Goal: Check status: Check status

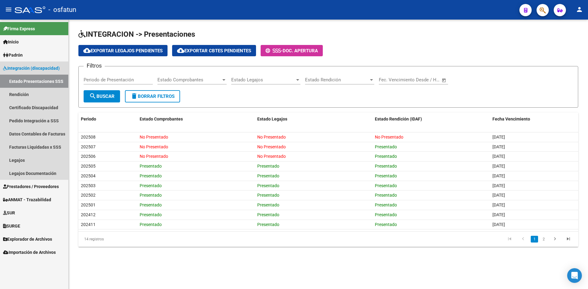
click at [35, 68] on span "Integración (discapacidad)" at bounding box center [31, 68] width 57 height 7
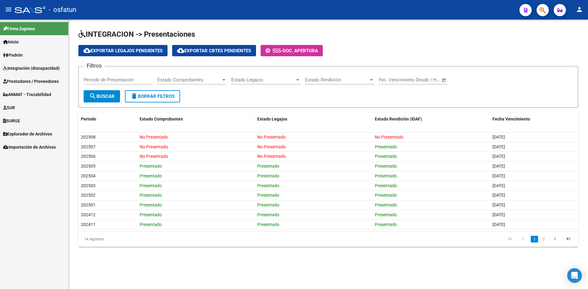
click at [33, 66] on span "Integración (discapacidad)" at bounding box center [31, 68] width 57 height 7
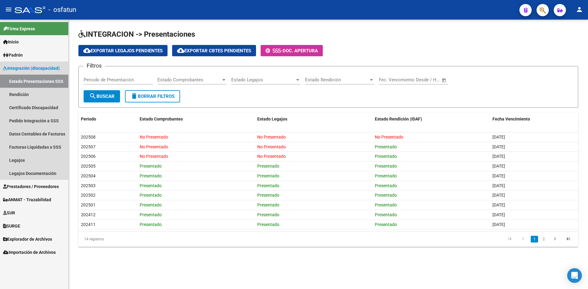
click at [33, 80] on link "Estado Presentaciones SSS" at bounding box center [34, 81] width 68 height 13
click at [50, 71] on span "Integración (discapacidad)" at bounding box center [31, 68] width 57 height 7
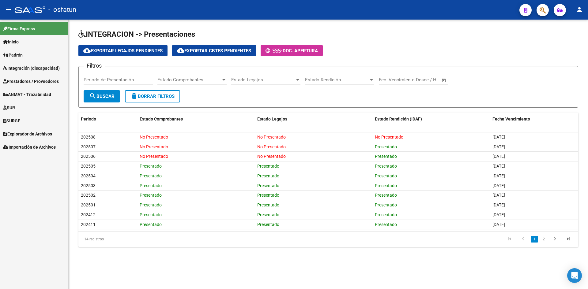
click at [212, 261] on div "INTEGRACION -> Presentaciones cloud_download Exportar Legajos Pendientes cloud_…" at bounding box center [328, 143] width 519 height 247
click at [287, 250] on div "INTEGRACION -> Presentaciones cloud_download Exportar Legajos Pendientes cloud_…" at bounding box center [328, 143] width 519 height 247
click at [50, 66] on span "Integración (discapacidad)" at bounding box center [31, 68] width 57 height 7
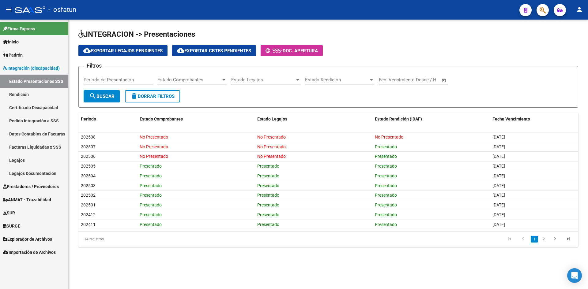
click at [30, 180] on link "Prestadores / Proveedores" at bounding box center [34, 186] width 68 height 13
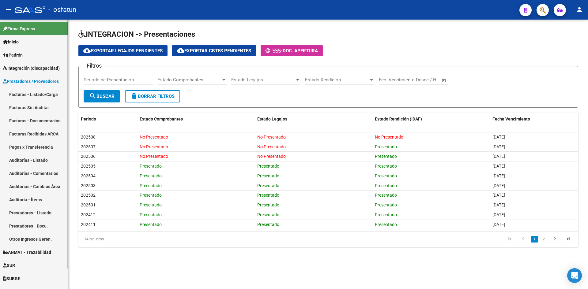
click at [39, 76] on link "Prestadores / Proveedores" at bounding box center [34, 81] width 68 height 13
